Goal: Task Accomplishment & Management: Use online tool/utility

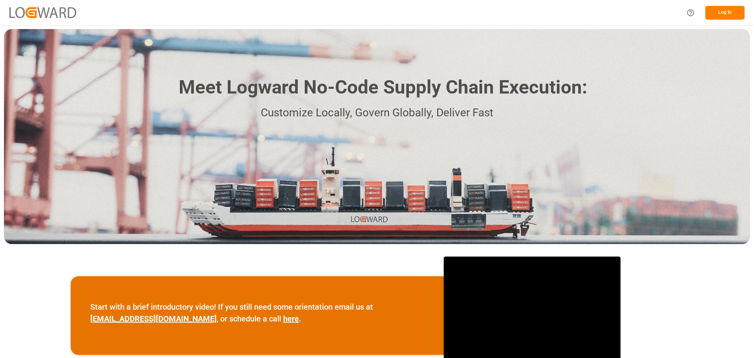
click at [720, 8] on button "Log In" at bounding box center [725, 13] width 39 height 14
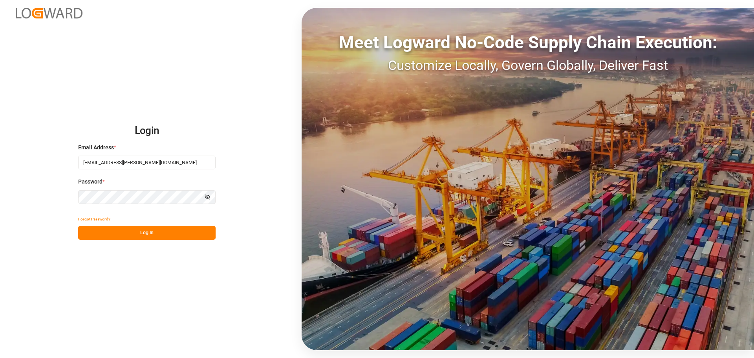
click at [138, 229] on button "Log In" at bounding box center [147, 233] width 138 height 14
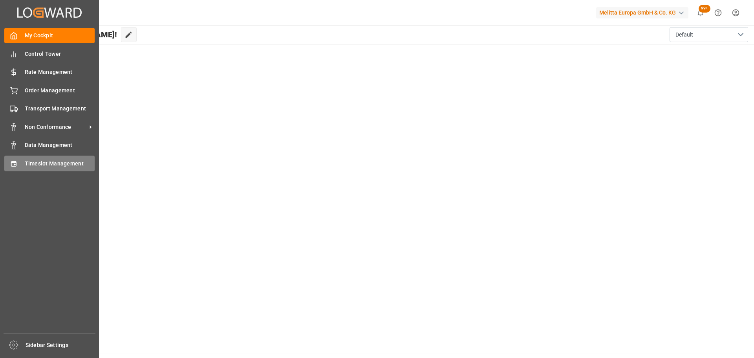
click at [48, 162] on span "Timeslot Management" at bounding box center [60, 164] width 70 height 8
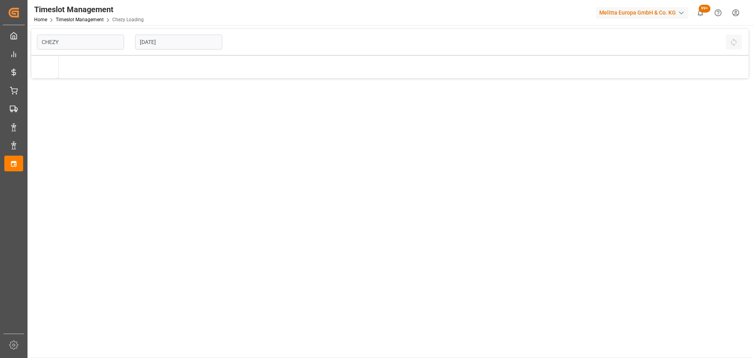
type input "Chezy Loading"
